Goal: Task Accomplishment & Management: Manage account settings

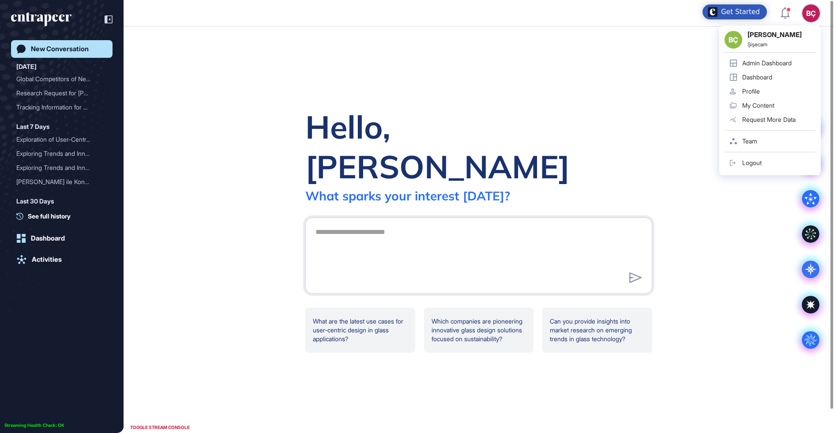
scroll to position [0, 0]
click at [788, 62] on div "Admin Dashboard" at bounding box center [766, 63] width 49 height 7
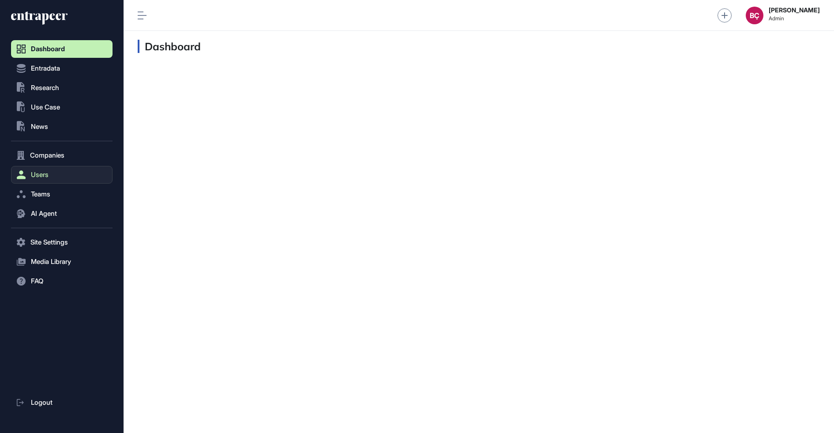
click at [74, 177] on button "Users" at bounding box center [61, 175] width 101 height 18
click at [73, 189] on link "User List" at bounding box center [63, 193] width 97 height 16
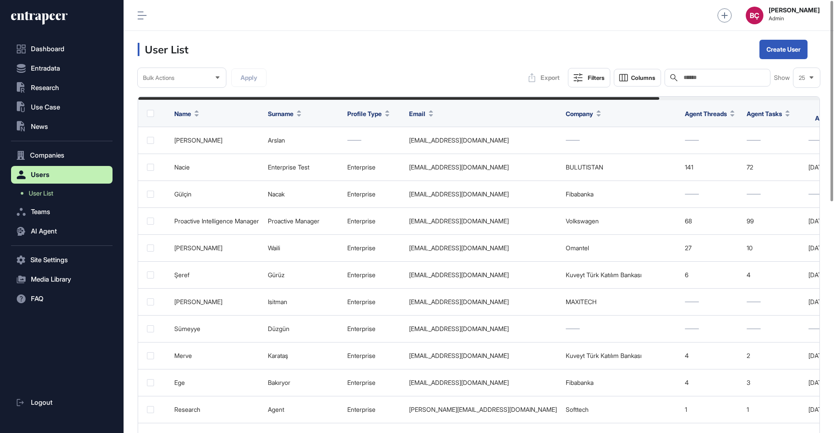
scroll to position [433, 710]
click at [688, 79] on input "text" at bounding box center [723, 77] width 82 height 7
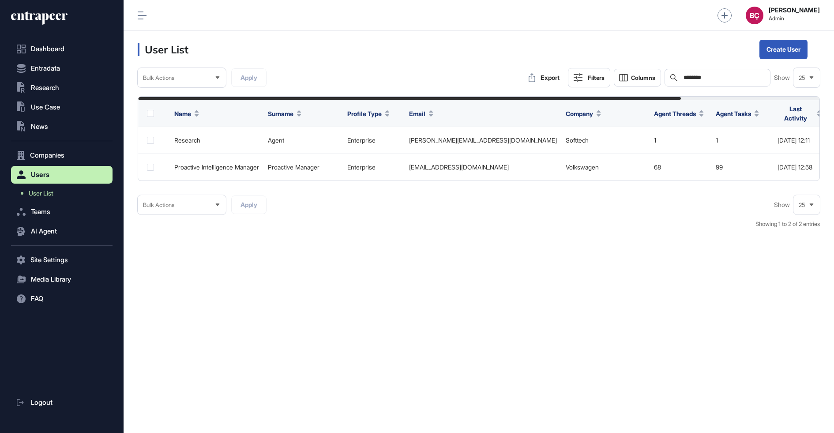
type input "********"
click at [41, 22] on icon at bounding box center [39, 18] width 56 height 14
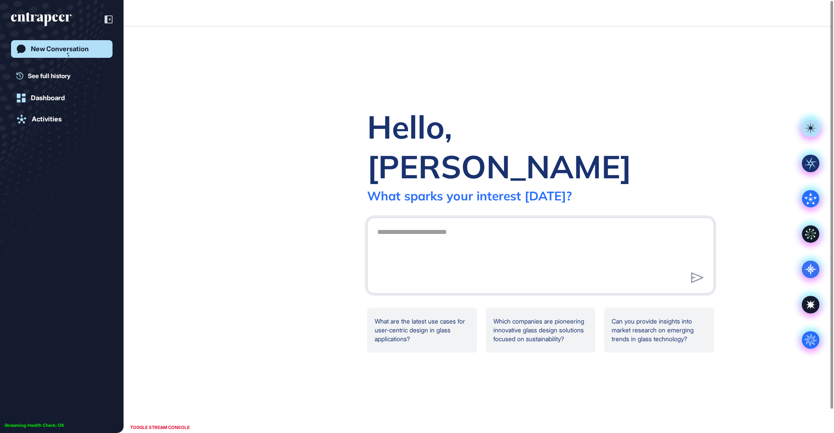
scroll to position [0, 0]
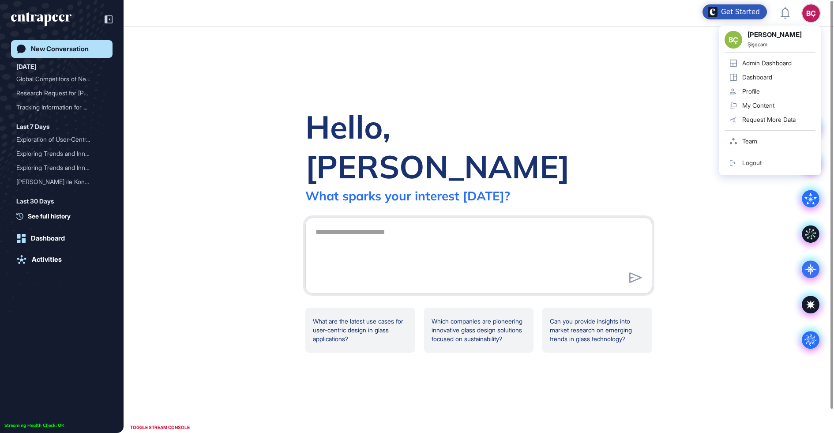
click at [812, 26] on div "BÇ Beril Çiftci Şişecam Admin Dashboard Dashboard Profile My Content Request Mo…" at bounding box center [769, 101] width 101 height 150
click at [784, 64] on div "Admin Dashboard" at bounding box center [766, 63] width 49 height 7
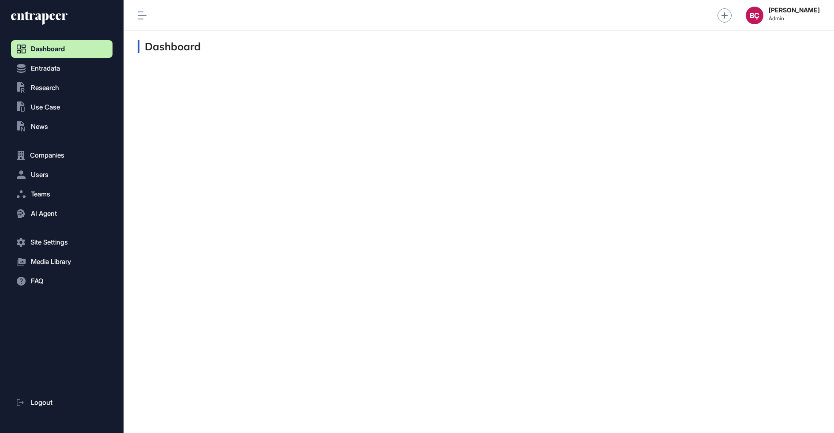
scroll to position [0, 0]
click at [77, 233] on button ".st0{fill:currentColor} Research" at bounding box center [61, 242] width 101 height 18
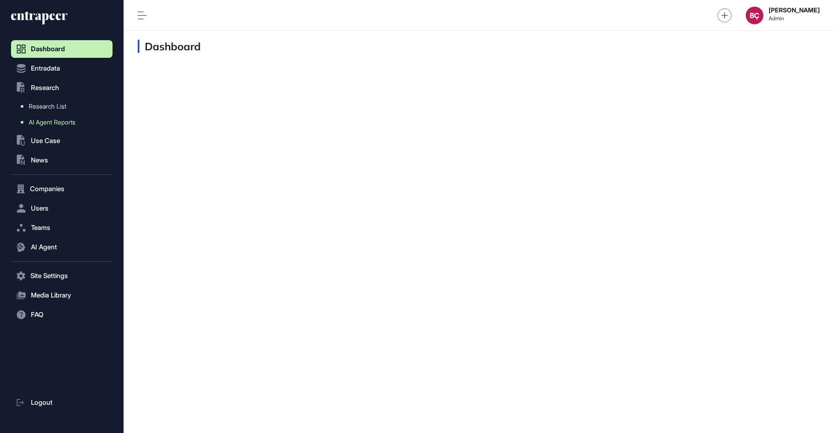
click at [73, 124] on span "AI Agent Reports" at bounding box center [52, 122] width 47 height 7
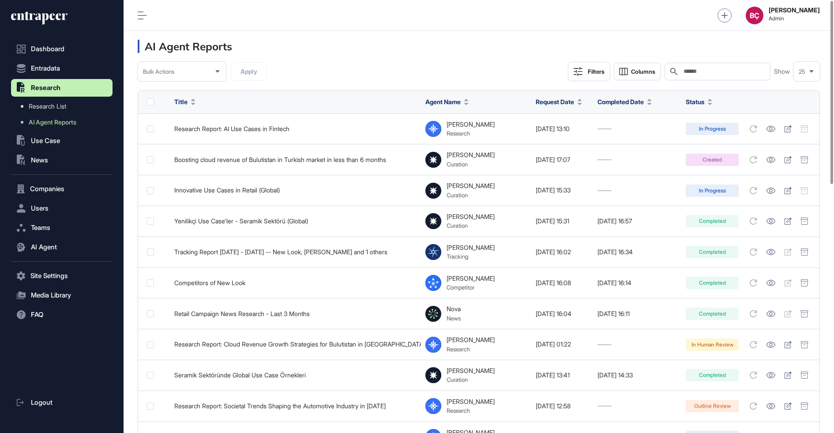
scroll to position [433, 710]
click at [645, 68] on span "Columns" at bounding box center [643, 71] width 24 height 7
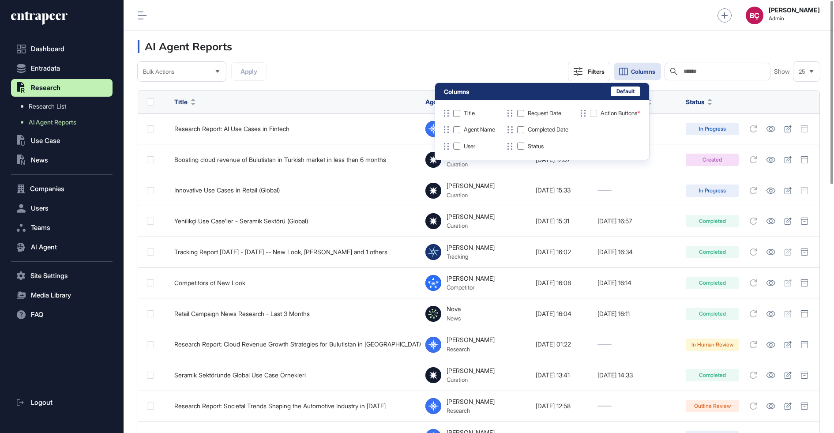
click at [456, 138] on div "Title Agent Name User Request Date Completed Date Status Action Buttons *" at bounding box center [542, 130] width 196 height 42
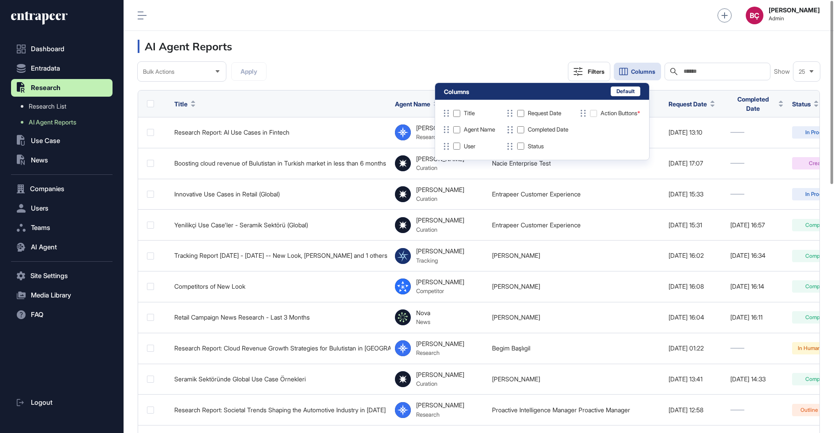
click at [467, 65] on div "Bulk Actions Apply Filters Columns Search Show 25" at bounding box center [479, 71] width 682 height 19
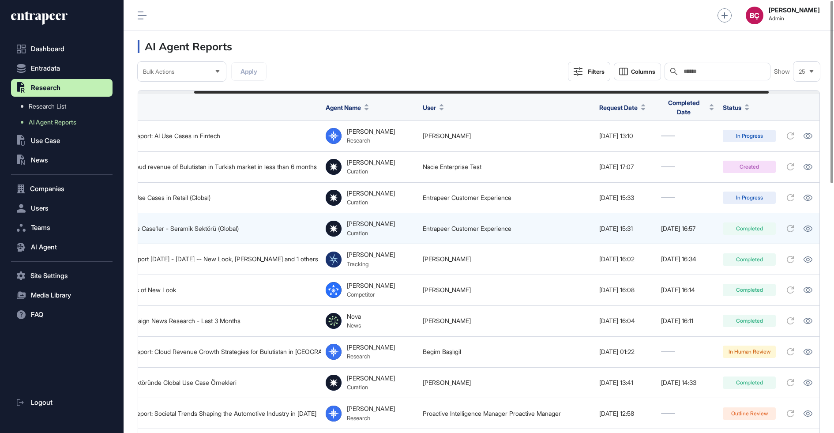
scroll to position [0, 83]
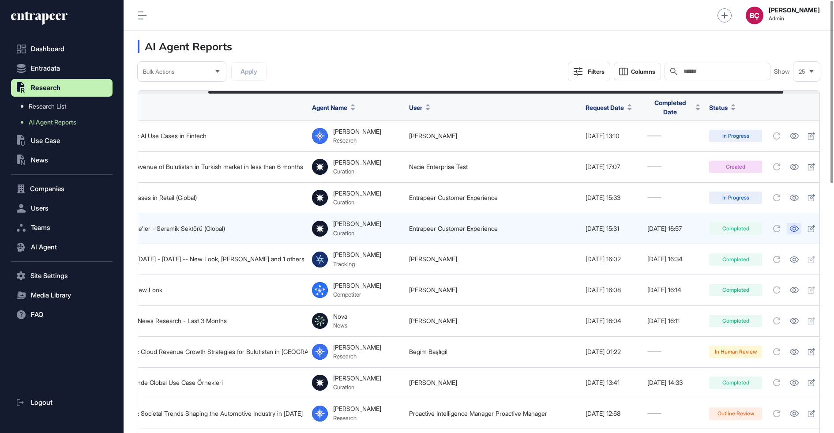
click at [801, 227] on link at bounding box center [793, 228] width 15 height 11
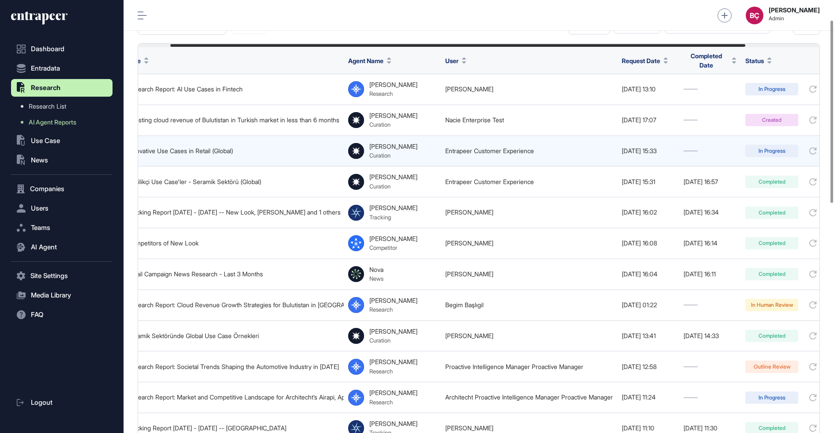
scroll to position [0, 126]
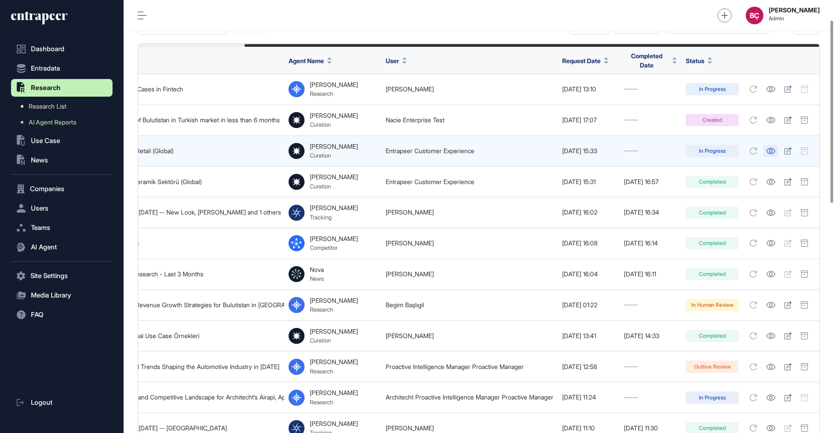
click at [770, 145] on link at bounding box center [770, 150] width 15 height 11
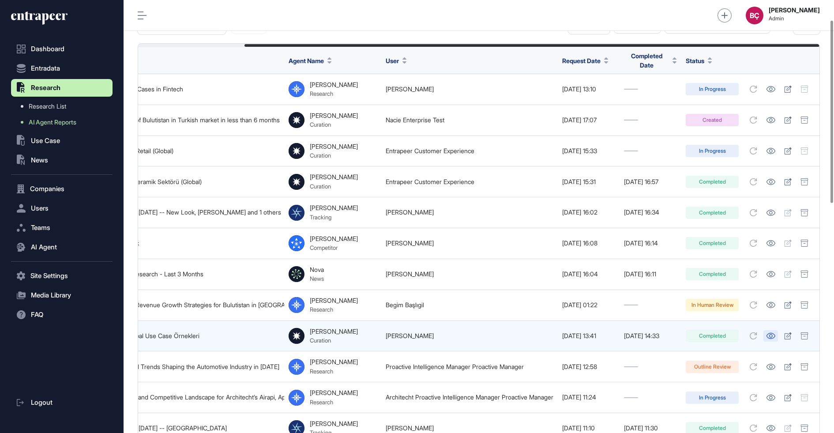
click at [770, 334] on link at bounding box center [770, 335] width 15 height 11
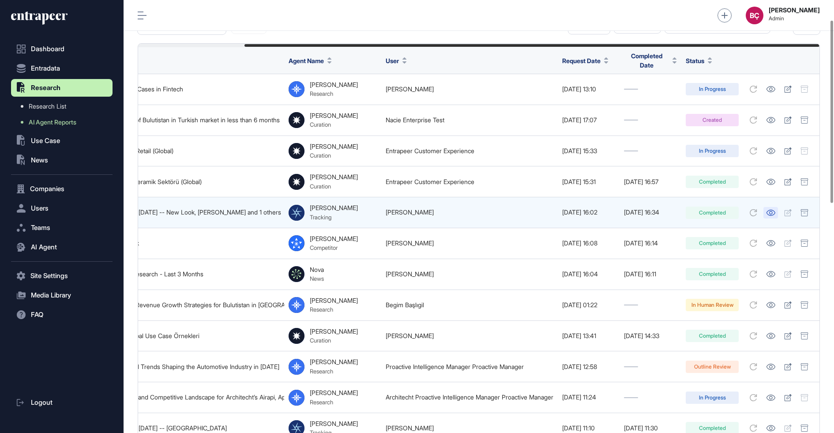
click at [774, 210] on icon at bounding box center [770, 213] width 9 height 6
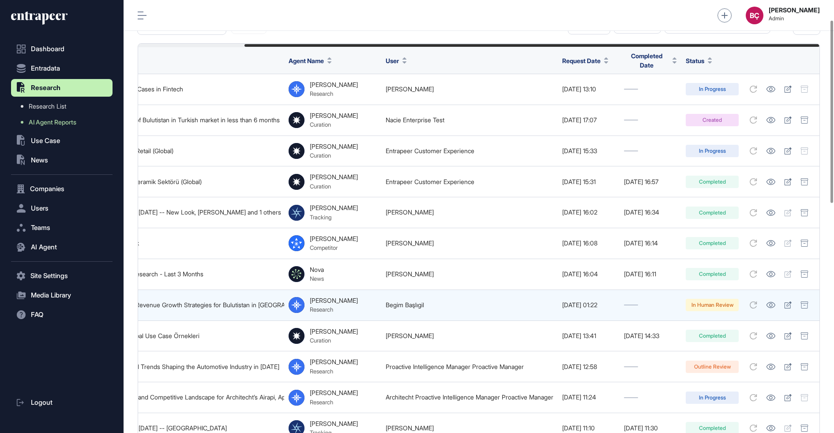
click at [340, 297] on div "Reese Research" at bounding box center [332, 305] width 88 height 16
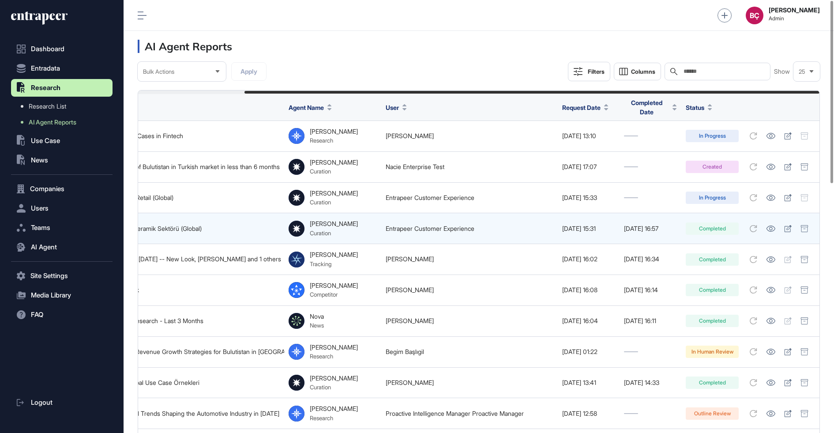
scroll to position [0, 0]
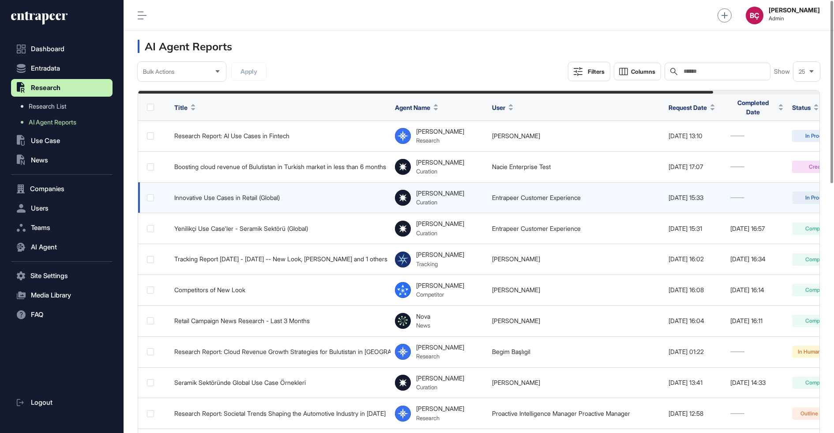
click at [284, 195] on div "Innovative Use Cases in Retail (Global)" at bounding box center [280, 197] width 212 height 7
copy tr "Innovative Use Cases in Retail (Global)"
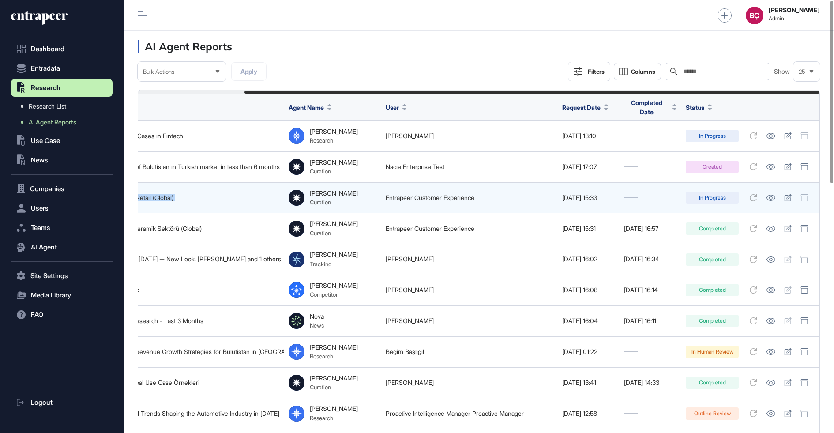
scroll to position [0, 126]
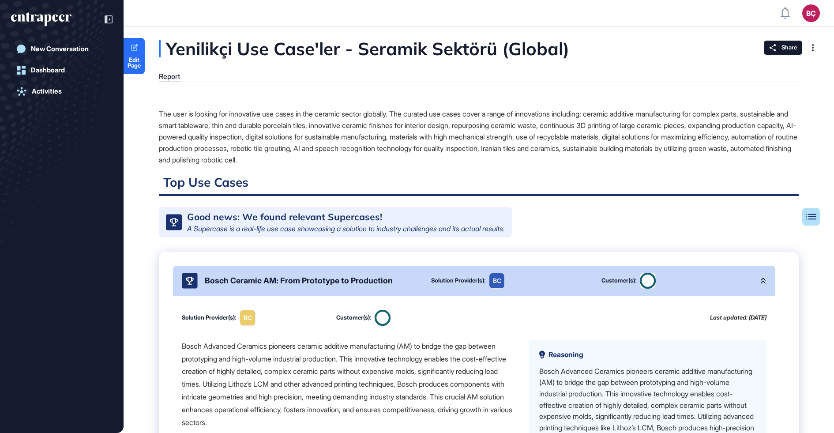
scroll to position [0, 0]
click at [304, 288] on div "Bosch Ceramic AM: From Prototype to Production" at bounding box center [300, 281] width 237 height 16
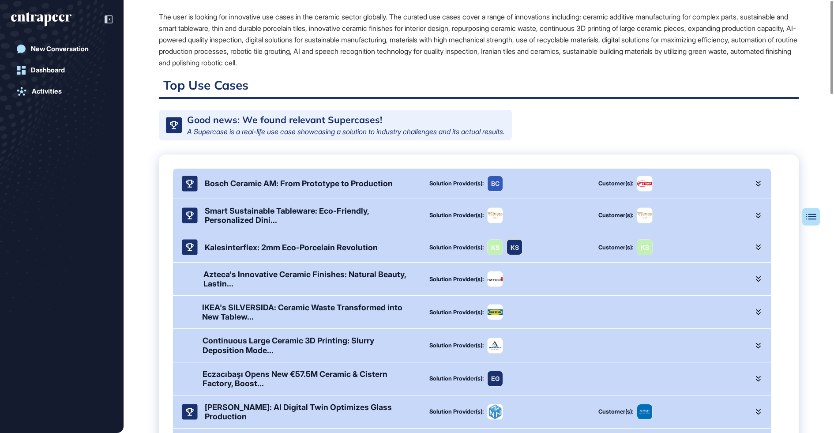
scroll to position [0, 0]
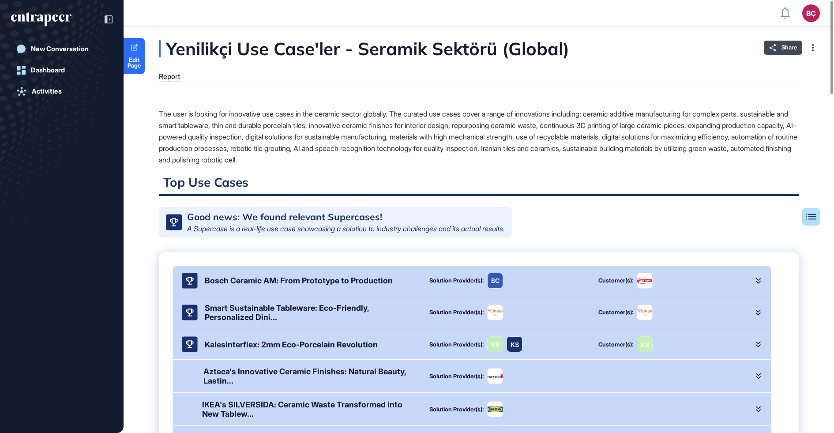
click at [786, 47] on span "Share" at bounding box center [788, 47] width 15 height 7
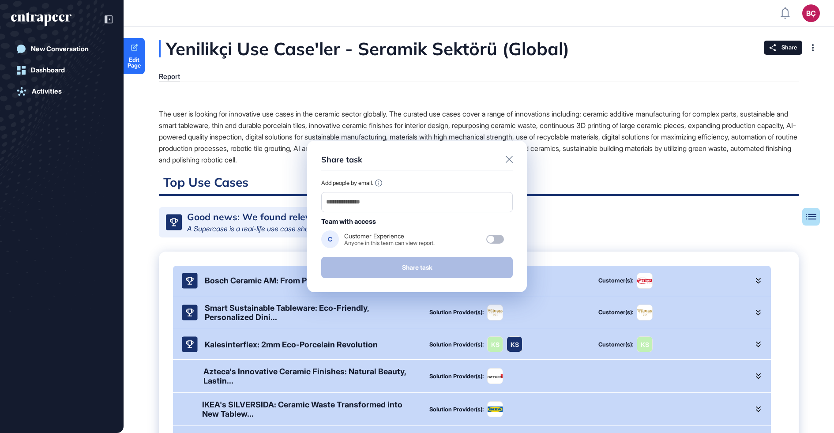
click at [438, 213] on div "Add people by email. Team with access C Customer Experience Anyone in this team…" at bounding box center [416, 213] width 191 height 69
click at [436, 204] on input "email" at bounding box center [416, 202] width 183 height 12
paste input "**********"
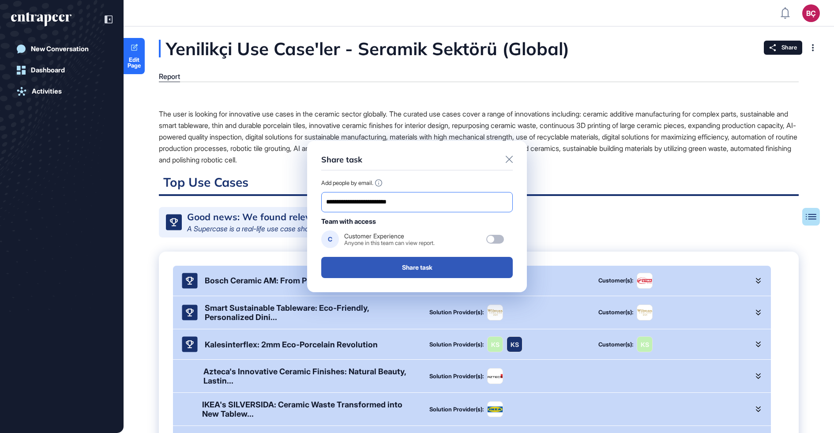
type input "**********"
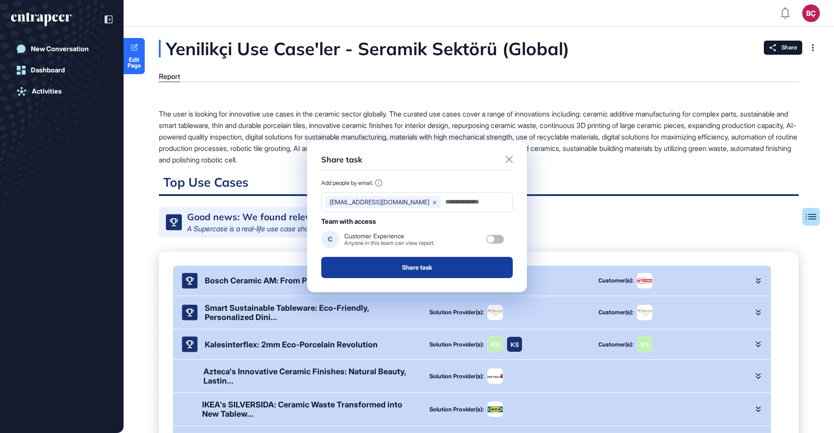
click at [413, 266] on button "Share task" at bounding box center [416, 267] width 191 height 21
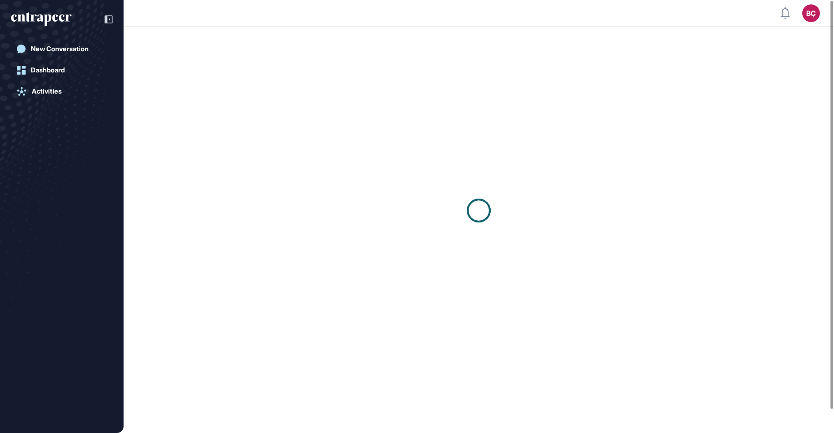
scroll to position [0, 0]
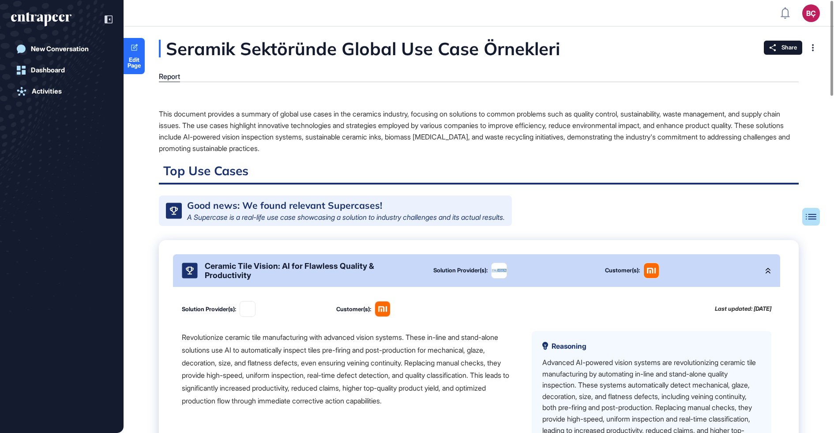
click at [229, 272] on div "Ceramic Tile Vision: AI for Flawless Quality & Productivity" at bounding box center [312, 270] width 214 height 19
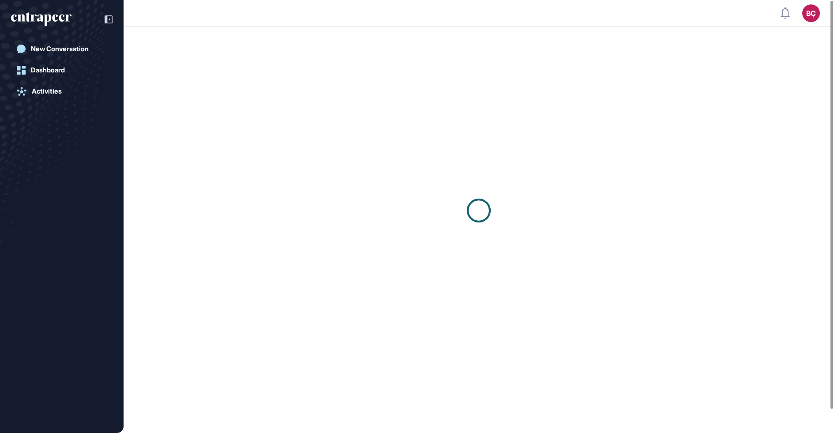
scroll to position [0, 0]
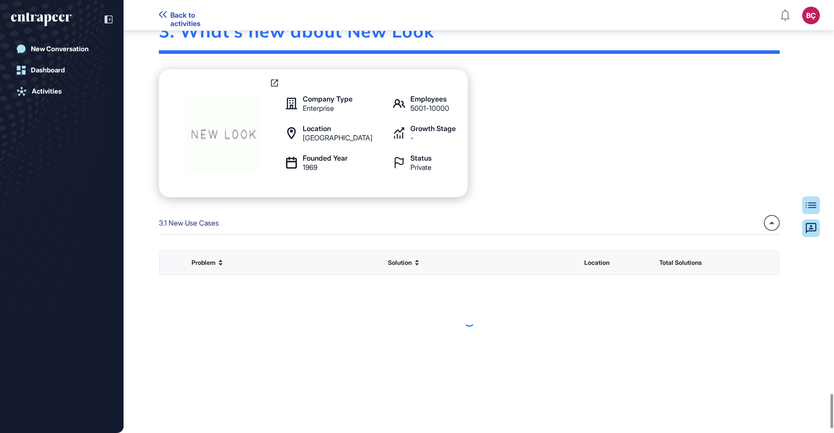
scroll to position [4912, 0]
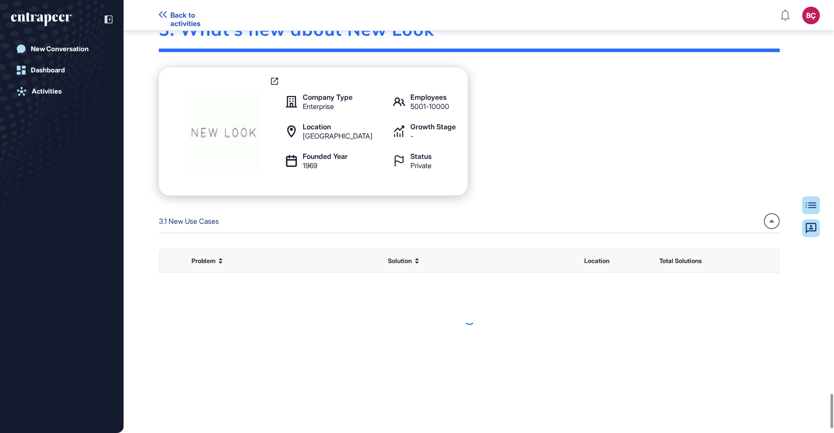
click at [231, 144] on img at bounding box center [222, 131] width 75 height 75
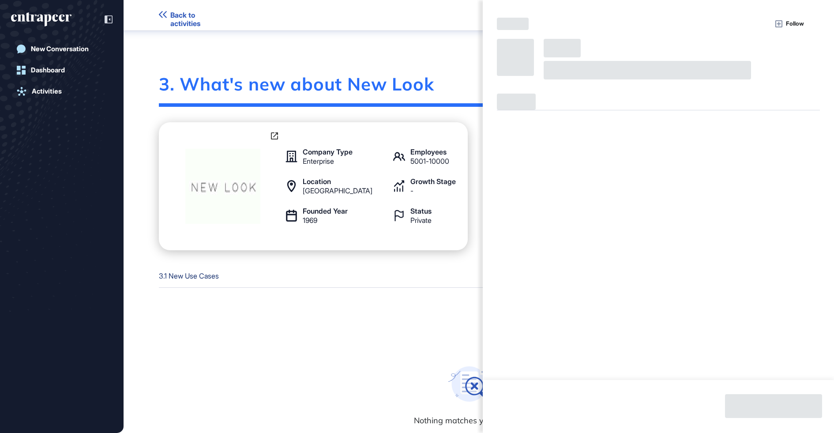
scroll to position [4965, 0]
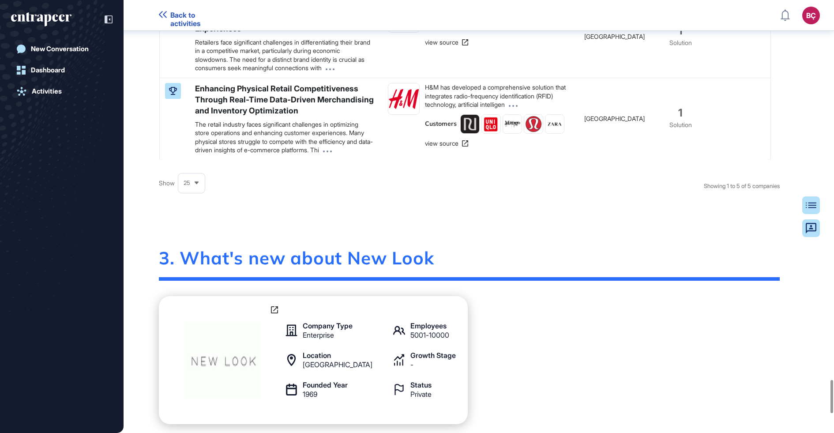
scroll to position [4986, 0]
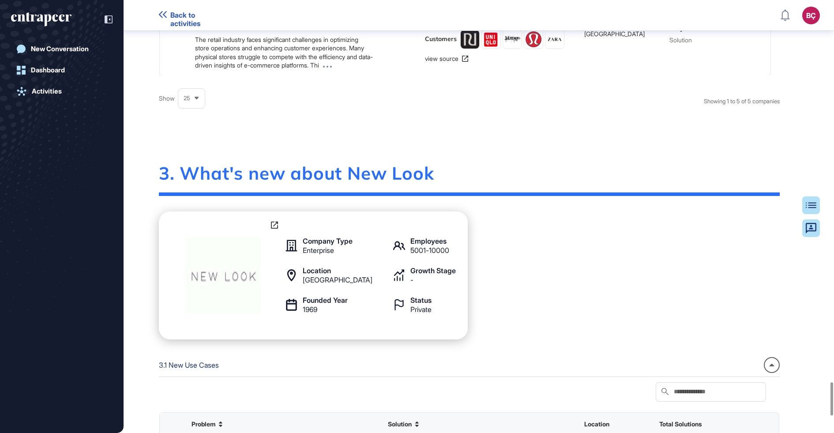
click at [208, 291] on img at bounding box center [222, 275] width 75 height 75
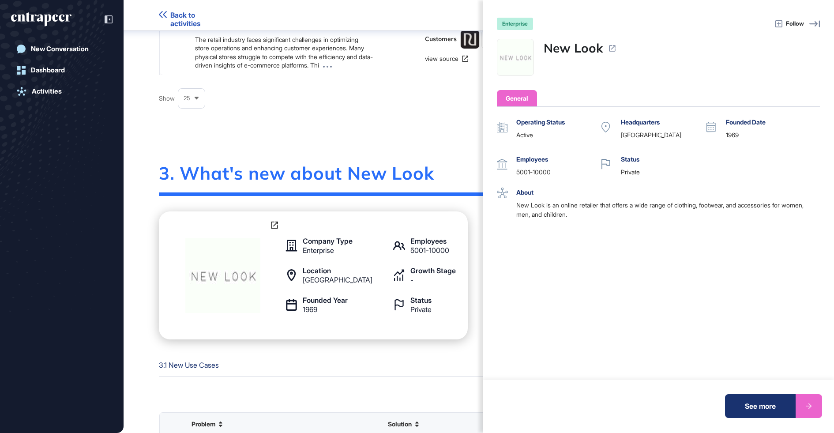
click at [563, 45] on link "New Look" at bounding box center [572, 48] width 59 height 19
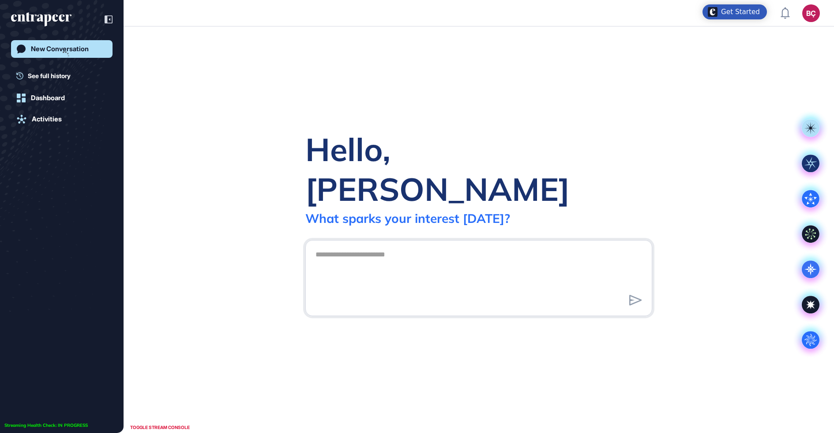
scroll to position [0, 0]
